Goal: Information Seeking & Learning: Learn about a topic

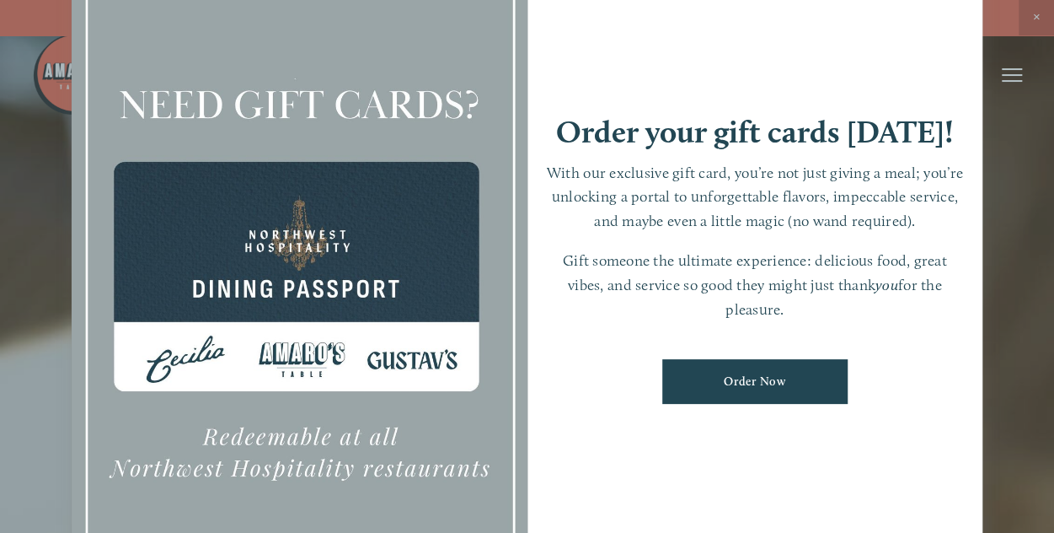
click at [1032, 18] on div at bounding box center [527, 266] width 1054 height 533
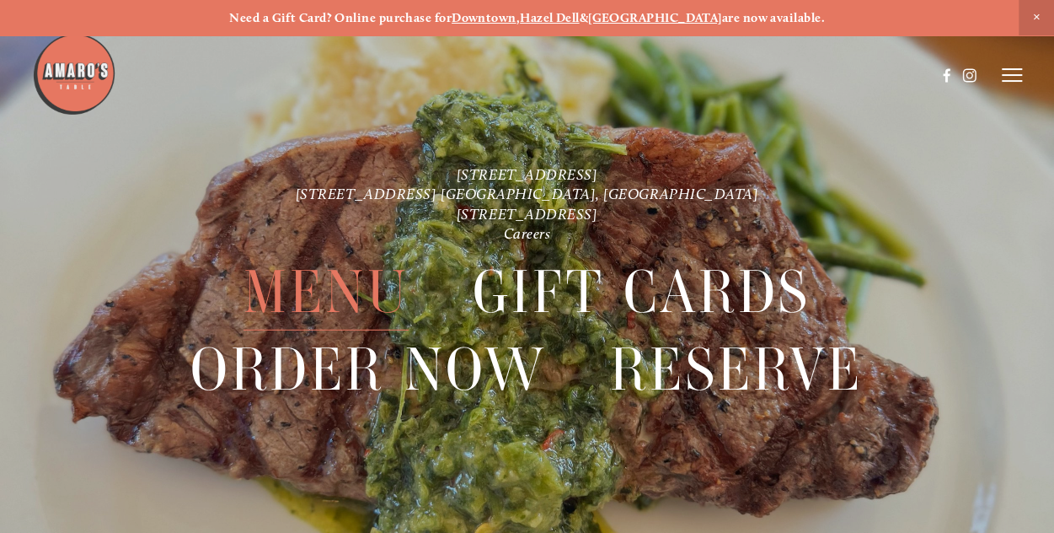
click at [347, 287] on span "Menu" at bounding box center [326, 292] width 165 height 77
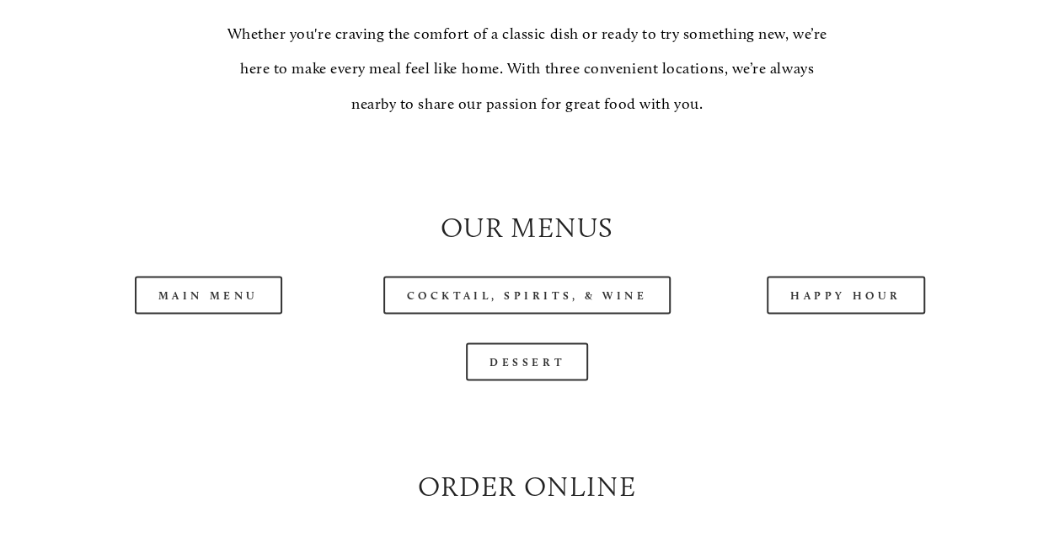
scroll to position [1468, 0]
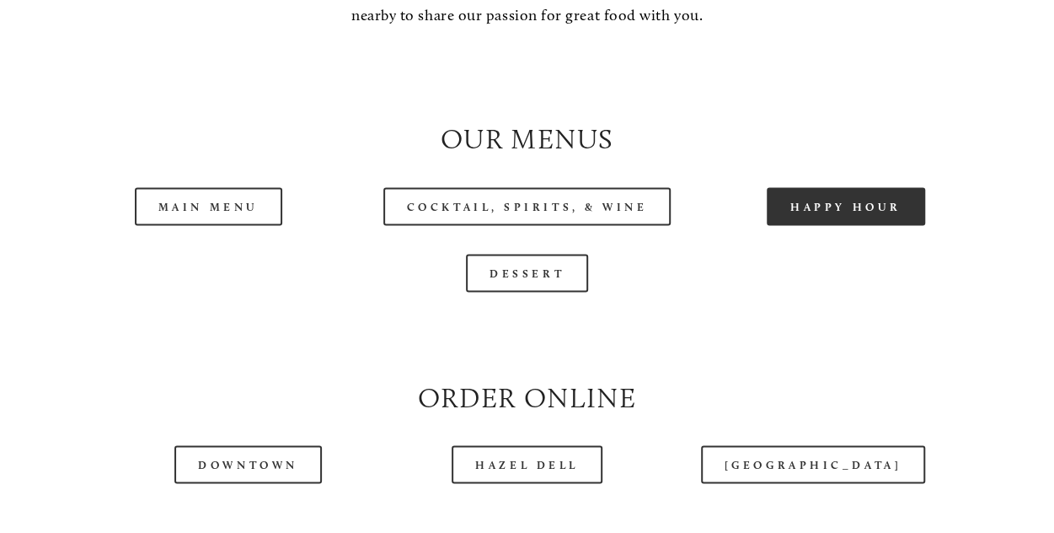
click at [852, 225] on link "Happy Hour" at bounding box center [846, 206] width 158 height 38
click at [850, 225] on link "Happy Hour" at bounding box center [846, 206] width 158 height 38
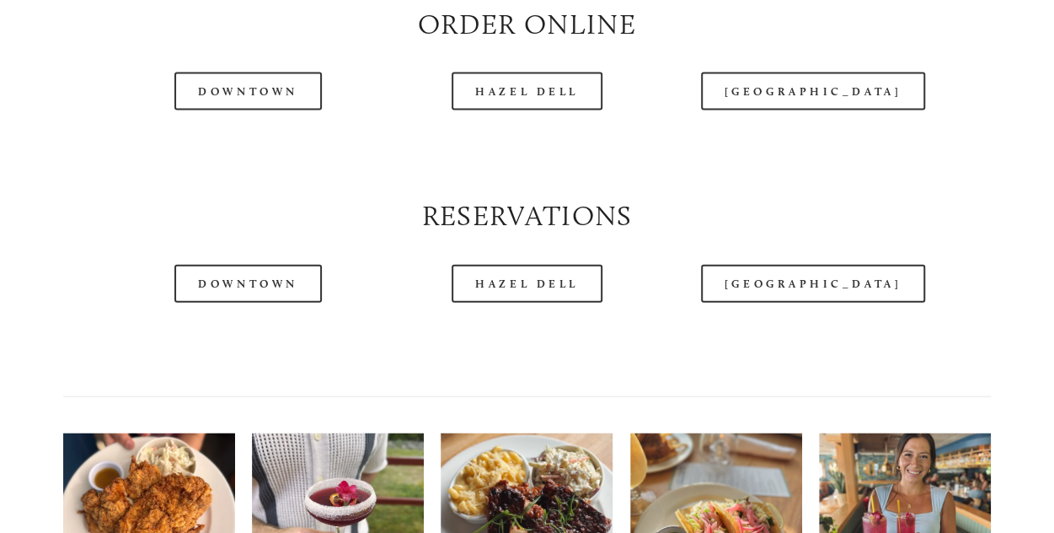
scroll to position [1841, 0]
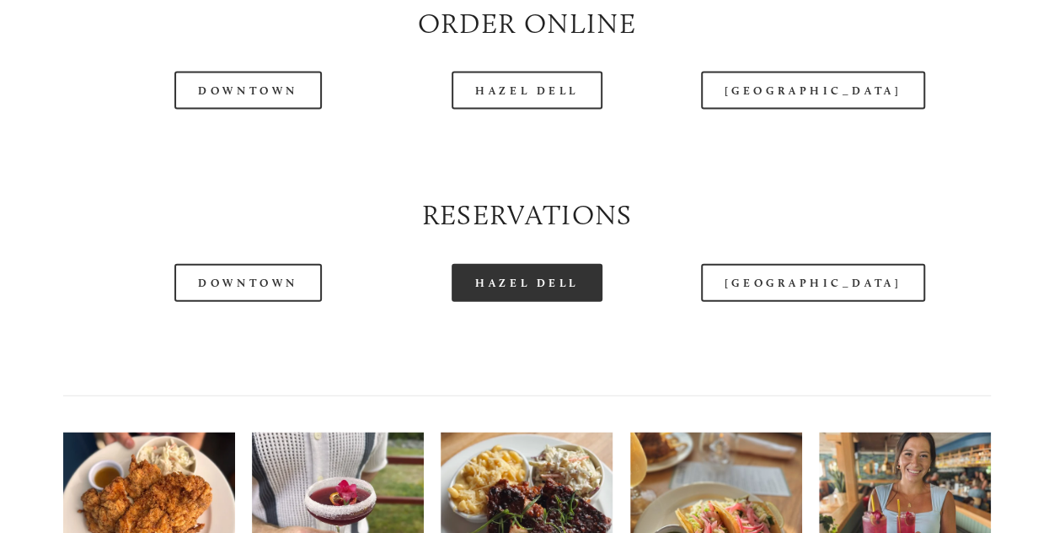
click at [553, 302] on link "Hazel Dell" at bounding box center [527, 283] width 151 height 38
